Goal: Information Seeking & Learning: Learn about a topic

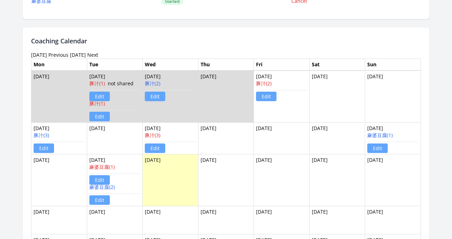
scroll to position [432, 0]
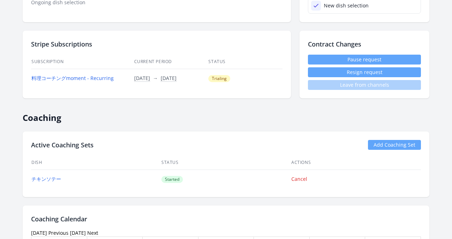
scroll to position [328, 0]
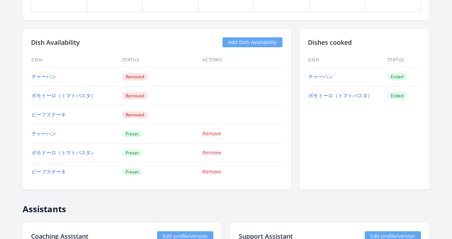
scroll to position [620, 0]
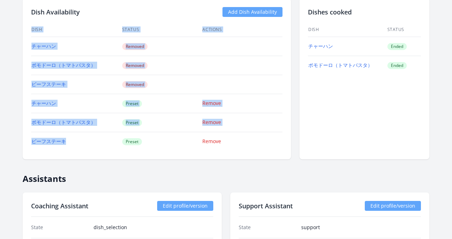
drag, startPoint x: 102, startPoint y: 143, endPoint x: 28, endPoint y: 98, distance: 86.3
click at [28, 98] on div "Dish Availability Add Dish Availability Dish Status Actions チャーハン Removed ポモドーロ…" at bounding box center [157, 79] width 268 height 161
click at [28, 100] on div "Dish Availability Add Dish Availability Dish Status Actions チャーハン Removed ポモドーロ…" at bounding box center [157, 79] width 268 height 161
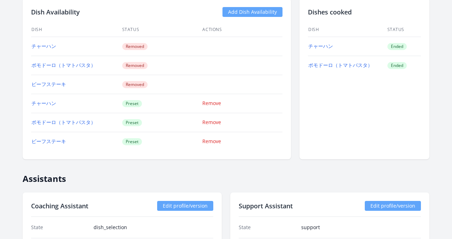
drag, startPoint x: 28, startPoint y: 102, endPoint x: 113, endPoint y: 155, distance: 100.0
click at [113, 155] on div "Dish Availability Add Dish Availability Dish Status Actions チャーハン Removed ポモドーロ…" at bounding box center [157, 79] width 268 height 161
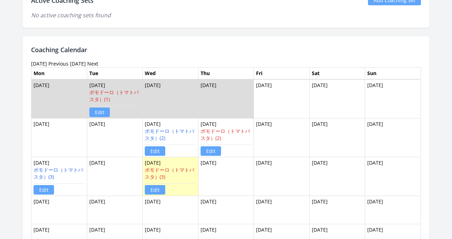
scroll to position [258, 0]
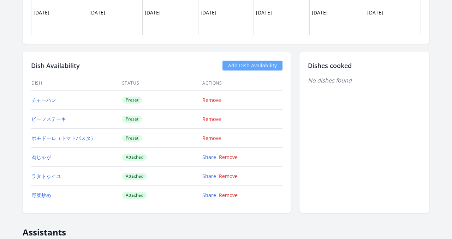
scroll to position [624, 0]
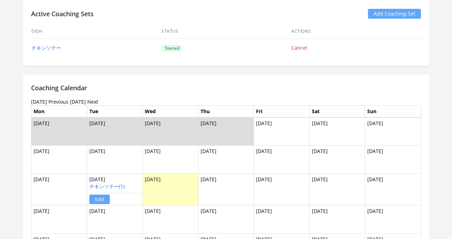
scroll to position [336, 0]
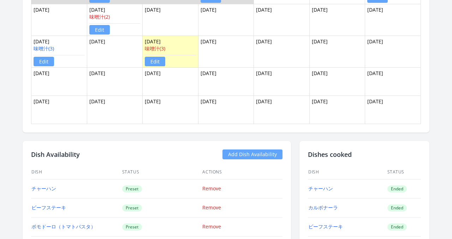
scroll to position [426, 0]
